Goal: Task Accomplishment & Management: Use online tool/utility

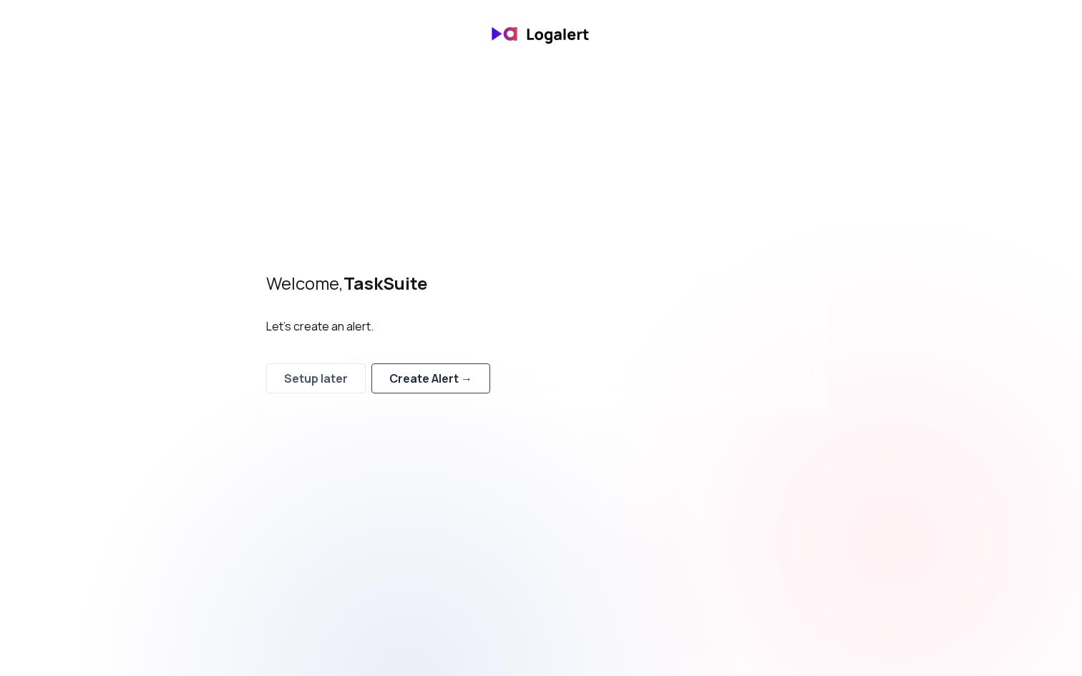
click at [409, 380] on div "Create Alert →" at bounding box center [430, 378] width 83 height 17
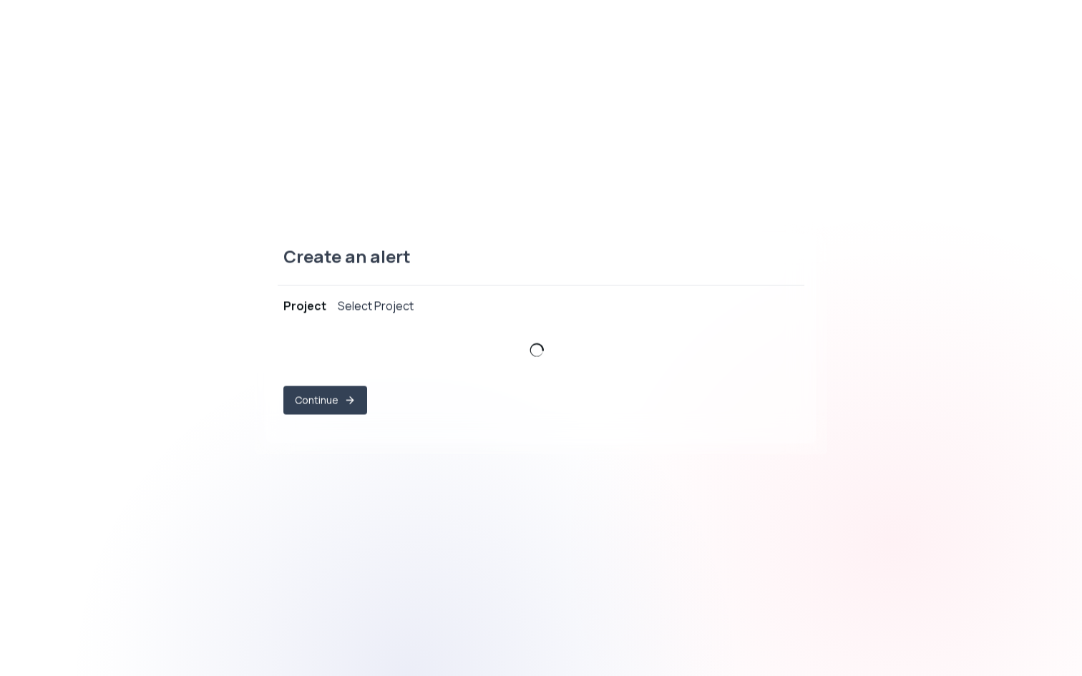
select select "prj_jD9M99Lpu6FIgtgYR55bpX8cnbGU"
click at [365, 299] on div "Select Project" at bounding box center [376, 304] width 76 height 17
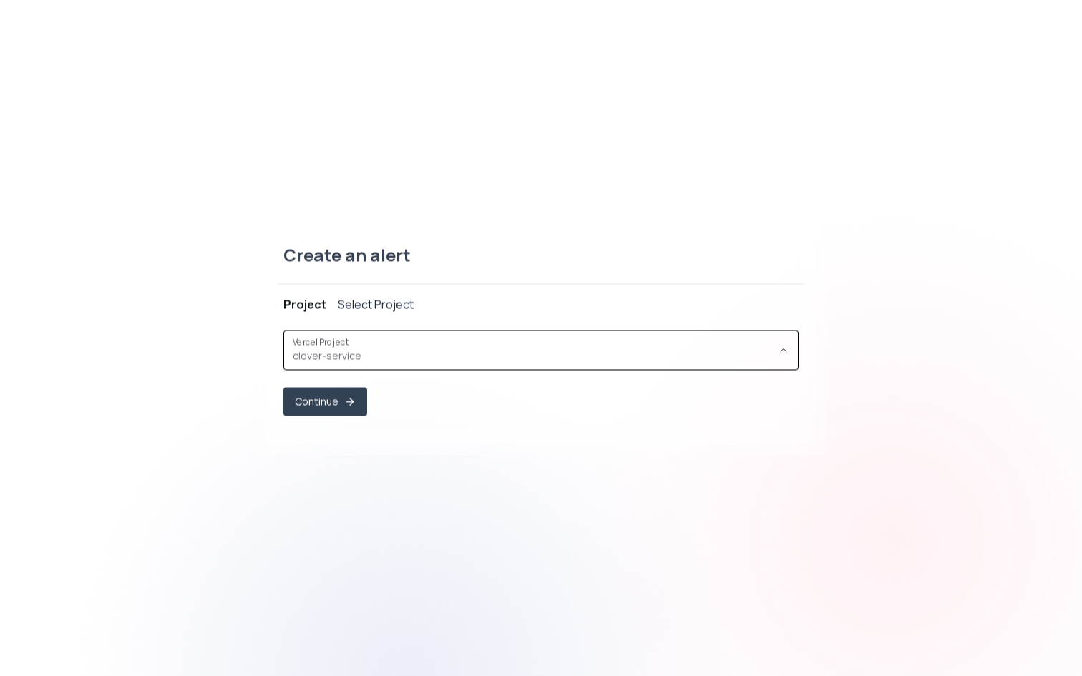
click at [341, 349] on span "clover-service ," at bounding box center [533, 356] width 480 height 14
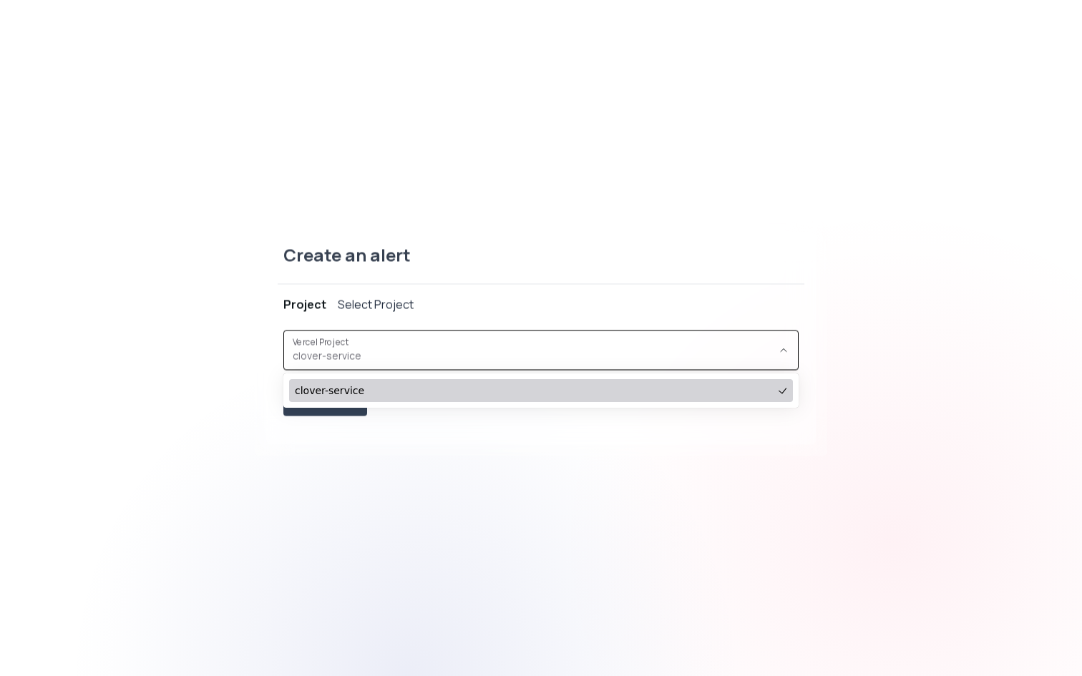
click at [331, 387] on span "clover-service" at bounding box center [534, 391] width 478 height 14
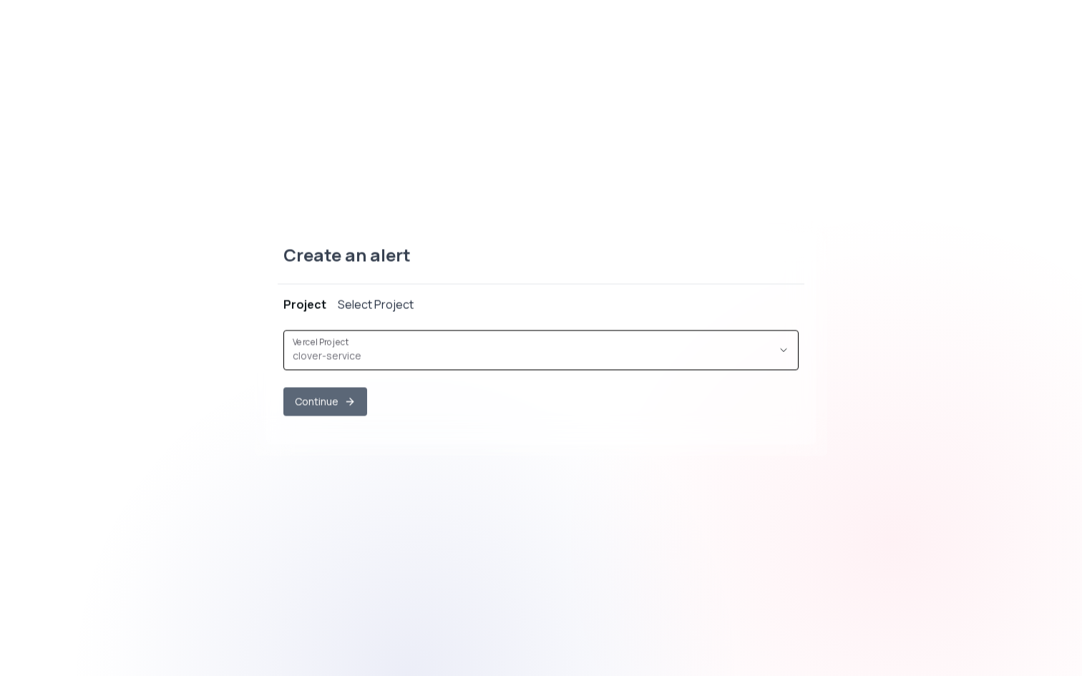
click at [325, 402] on button "Continue" at bounding box center [325, 401] width 84 height 29
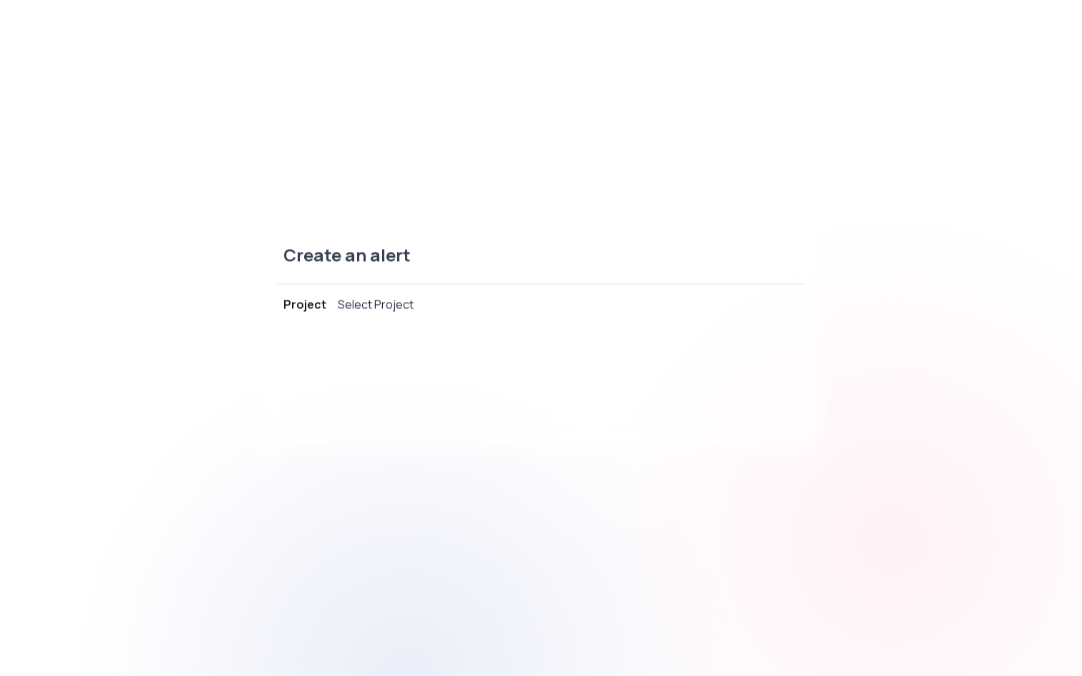
select select "message"
select select "CONTAINS"
select select "OR"
select select "message"
select select "CONTAINS"
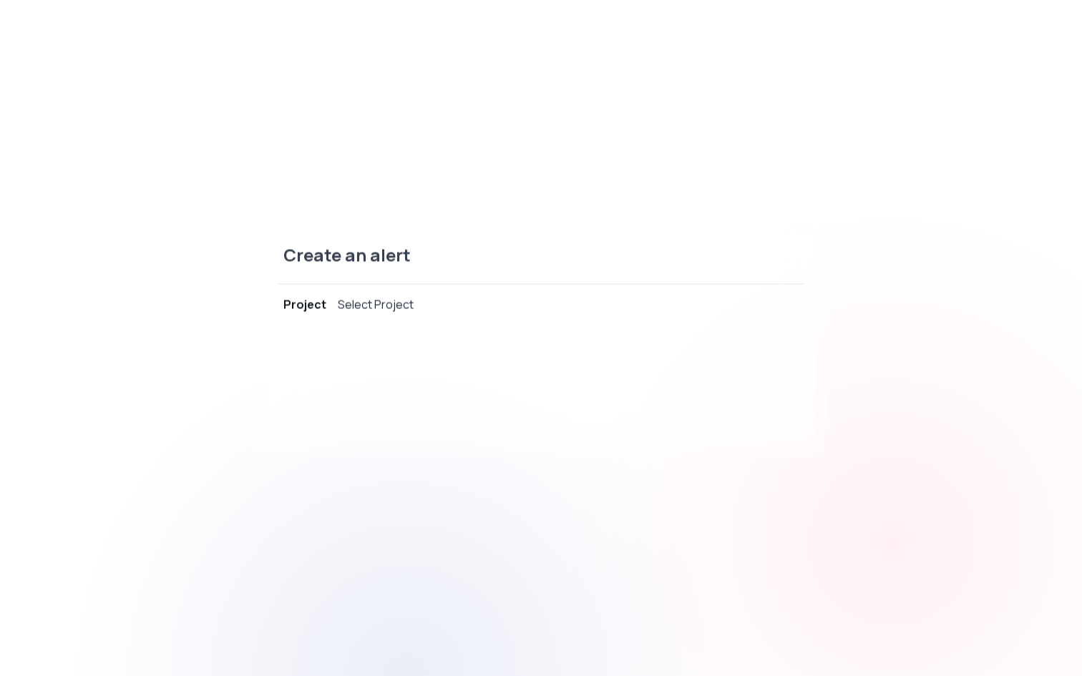
select select "AND"
select select "source"
select select "NOT_EQUALS"
select select "build"
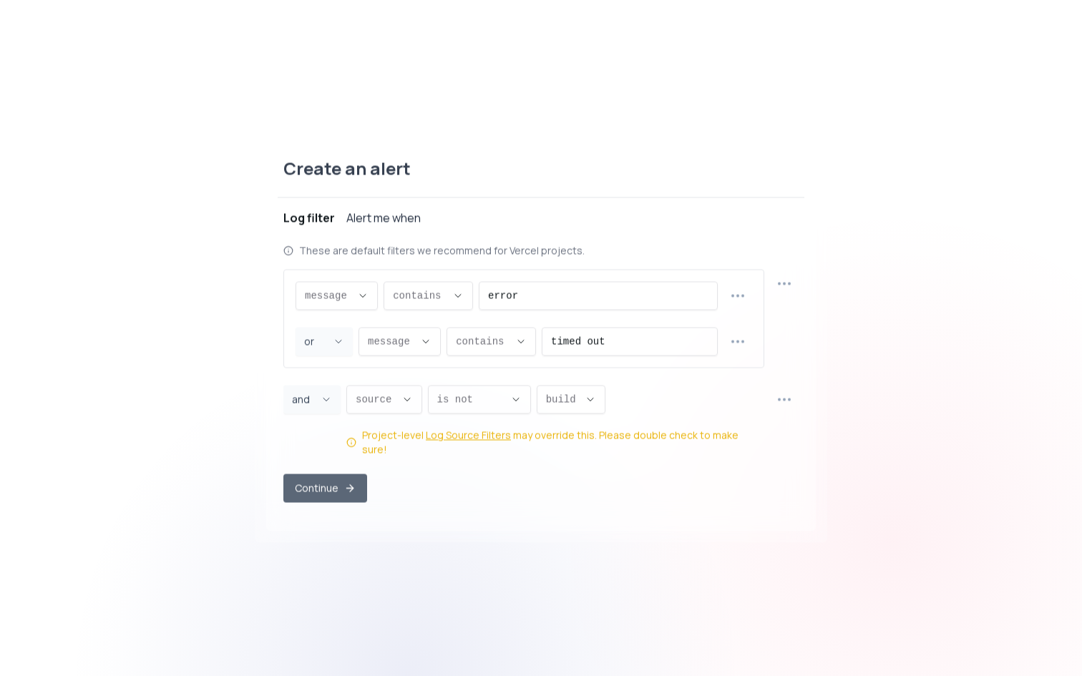
click at [329, 488] on button "Continue" at bounding box center [325, 488] width 84 height 29
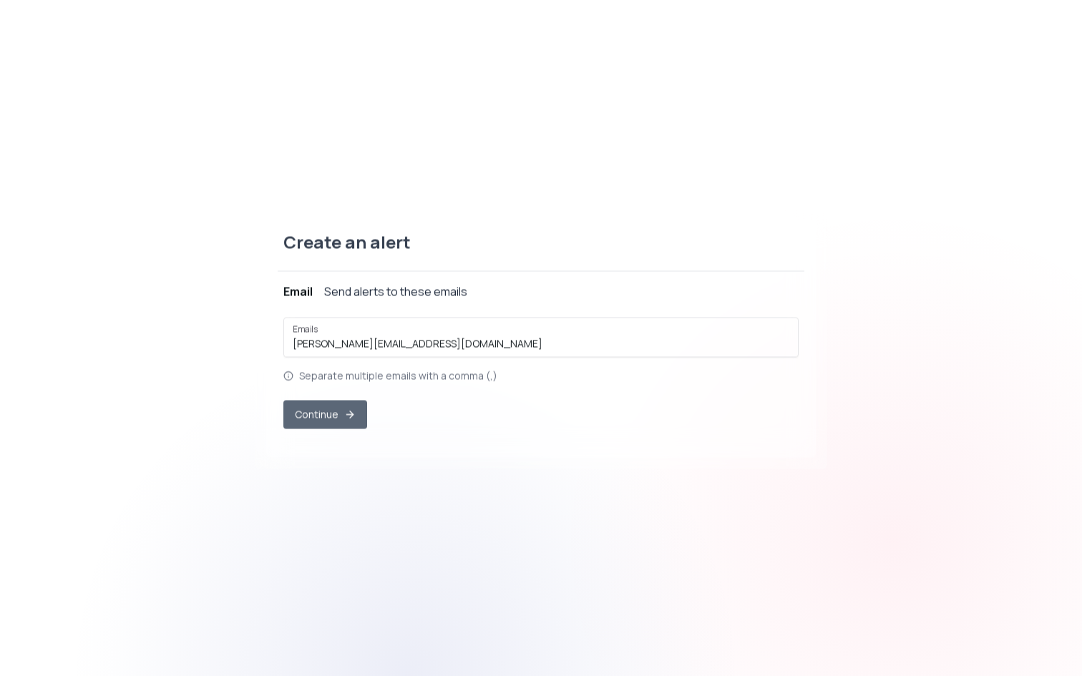
click at [337, 416] on button "Continue" at bounding box center [325, 414] width 84 height 29
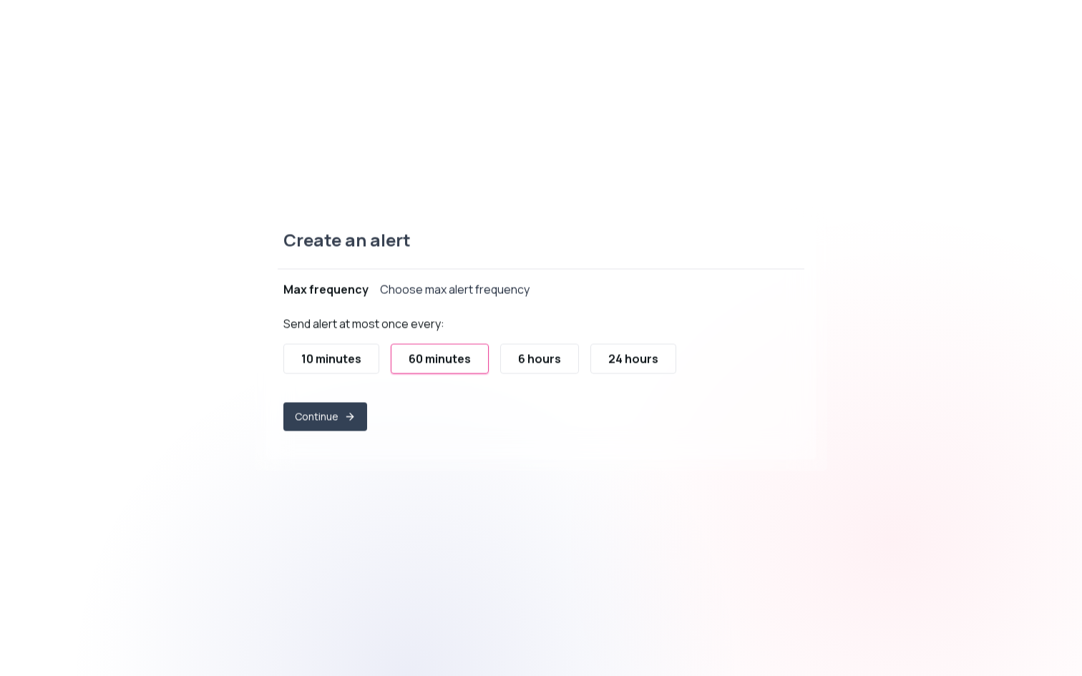
click at [349, 356] on div "10 minutes" at bounding box center [331, 358] width 60 height 17
click at [341, 413] on button "Continue" at bounding box center [325, 417] width 81 height 28
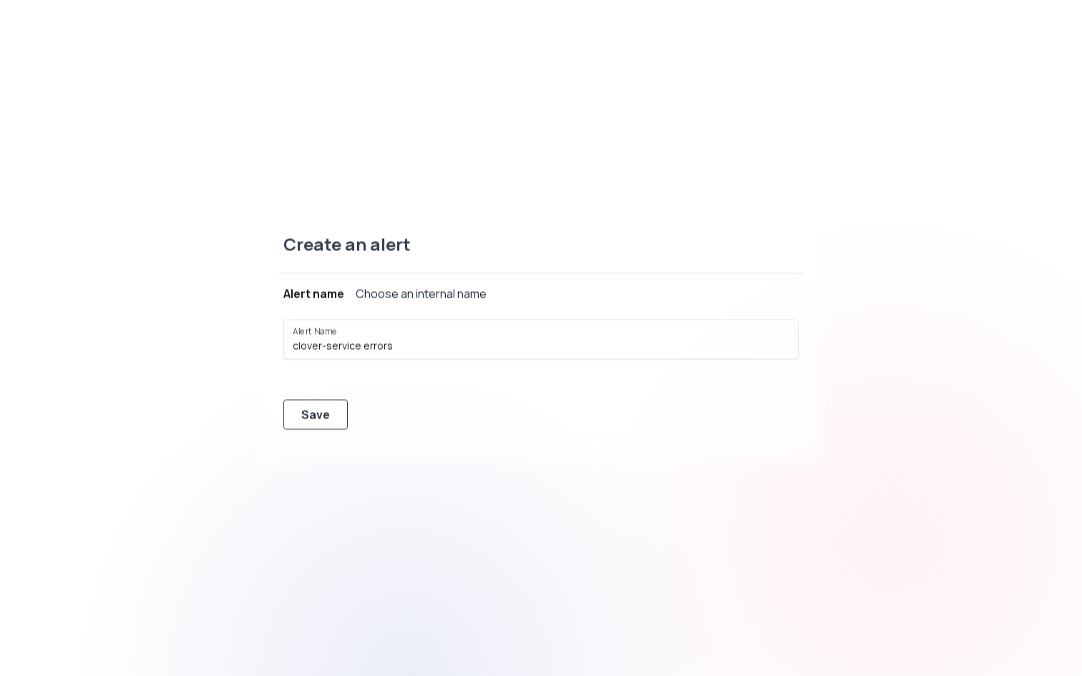
click at [331, 411] on button "Save" at bounding box center [315, 414] width 64 height 30
